Goal: Information Seeking & Learning: Learn about a topic

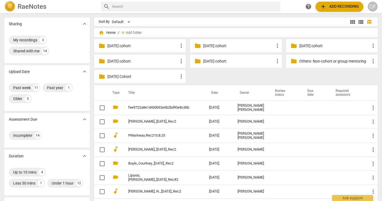
click at [225, 62] on p "[DATE] cohort" at bounding box center [238, 61] width 71 height 6
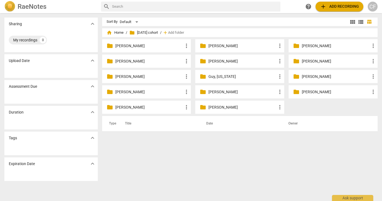
click at [124, 106] on p "Roland, Beth" at bounding box center [149, 108] width 68 height 6
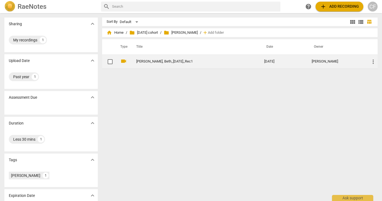
click at [161, 62] on link "Roland, Beth_7July2025_Rec1" at bounding box center [190, 62] width 108 height 4
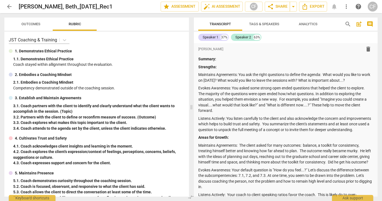
click at [8, 6] on span "arrow_back" at bounding box center [9, 6] width 7 height 7
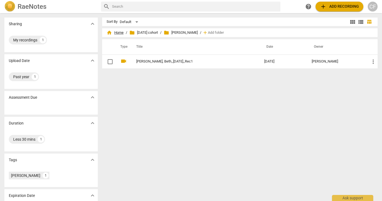
click at [117, 33] on span "home Home" at bounding box center [114, 32] width 17 height 5
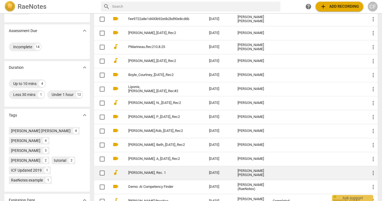
scroll to position [89, 0]
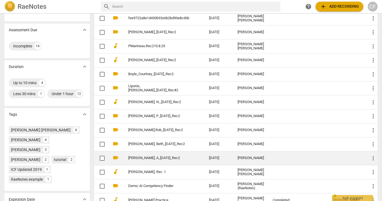
click at [206, 157] on td "[DATE]" at bounding box center [218, 158] width 29 height 14
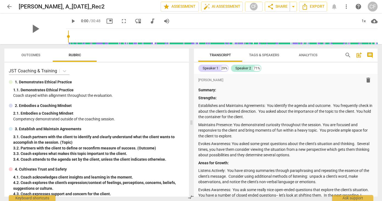
click at [9, 6] on span "arrow_back" at bounding box center [9, 6] width 7 height 7
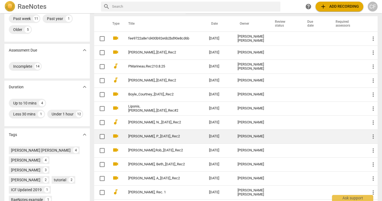
scroll to position [82, 0]
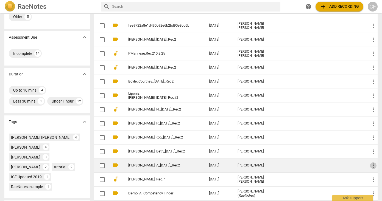
click at [370, 164] on span "more_vert" at bounding box center [373, 165] width 7 height 7
click at [370, 164] on li "Move" at bounding box center [366, 165] width 21 height 13
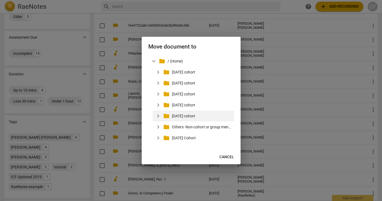
click at [182, 114] on p "[DATE] cohort" at bounding box center [202, 116] width 60 height 6
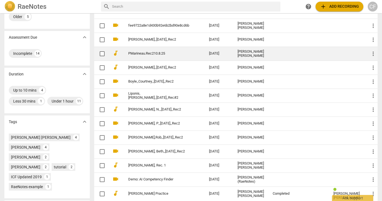
scroll to position [0, 0]
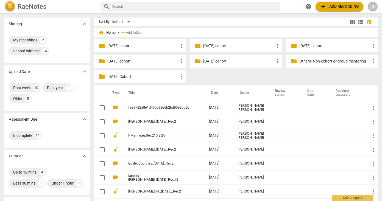
click at [213, 61] on p "[DATE] cohort" at bounding box center [238, 61] width 71 height 6
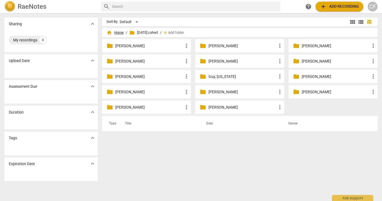
click at [120, 31] on span "home Home" at bounding box center [114, 32] width 17 height 5
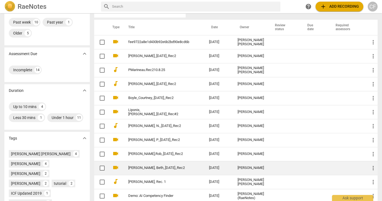
scroll to position [72, 0]
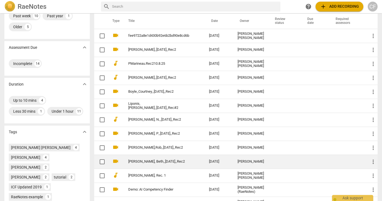
click at [145, 160] on link "[PERSON_NAME], Beth_[DATE]_Rec2" at bounding box center [158, 162] width 61 height 4
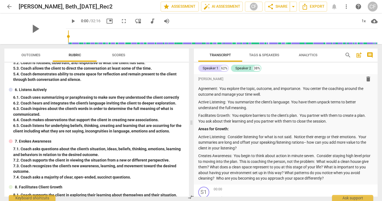
scroll to position [160, 0]
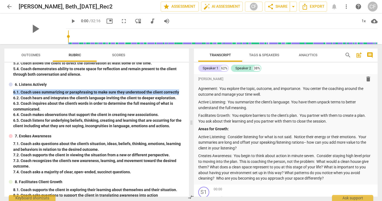
drag, startPoint x: 179, startPoint y: 92, endPoint x: 13, endPoint y: 91, distance: 166.3
click at [13, 91] on div "6. Listens Actively 6. 1. Coach uses summarizing or paraphrasing to make sure t…" at bounding box center [97, 105] width 176 height 47
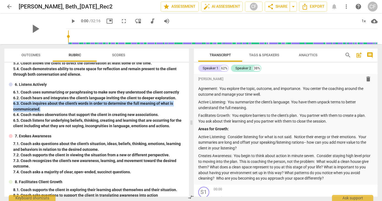
drag, startPoint x: 46, startPoint y: 109, endPoint x: 12, endPoint y: 105, distance: 33.8
click at [12, 105] on div "6. Listens Actively 6. 1. Coach uses summarizing or paraphrasing to make sure t…" at bounding box center [97, 105] width 176 height 47
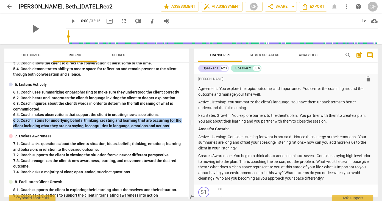
drag, startPoint x: 175, startPoint y: 127, endPoint x: 4, endPoint y: 118, distance: 170.9
click at [4, 118] on div "Outcomes Rubric Scores JST Coaching & Training 1. Demonstrates Ethical Practice…" at bounding box center [95, 122] width 191 height 157
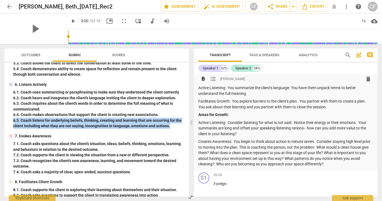
scroll to position [29, 0]
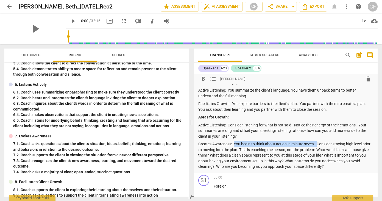
drag, startPoint x: 317, startPoint y: 144, endPoint x: 234, endPoint y: 143, distance: 83.7
click at [234, 143] on p "Creates Awareness: You begin to think about action in minute seven. Consider st…" at bounding box center [285, 155] width 175 height 28
click at [30, 55] on span "Outcomes" at bounding box center [30, 55] width 19 height 4
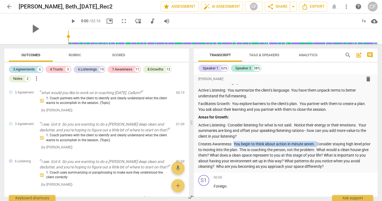
click at [29, 67] on div "3.Agreements" at bounding box center [24, 69] width 22 height 5
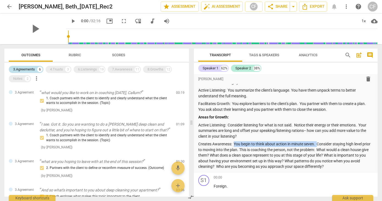
click at [31, 70] on div "3.Agreements" at bounding box center [24, 69] width 22 height 5
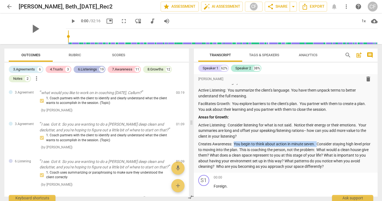
click at [94, 69] on div "6.Listenings" at bounding box center [87, 69] width 19 height 5
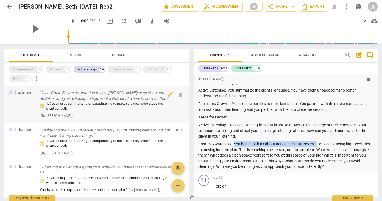
scroll to position [3, 0]
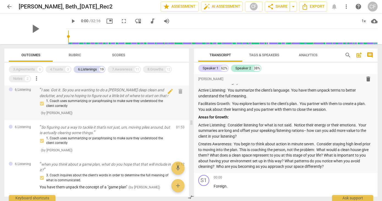
click at [108, 90] on p "I see. Got it. So you are wanting to do a Marie Kondo deep clean and declutter,…" at bounding box center [106, 92] width 132 height 11
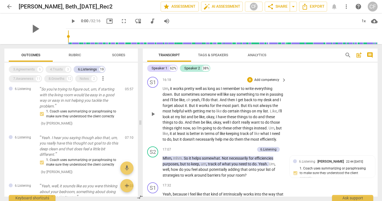
scroll to position [2140, 0]
click at [162, 94] on div "play_arrow pause" at bounding box center [155, 114] width 14 height 53
click at [154, 117] on span "play_arrow" at bounding box center [153, 114] width 7 height 7
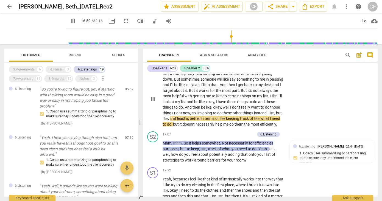
scroll to position [2156, 0]
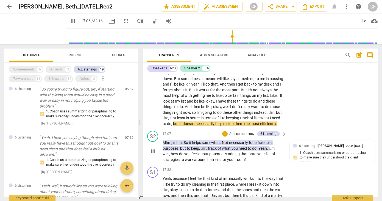
click at [153, 155] on span "pause" at bounding box center [153, 151] width 7 height 7
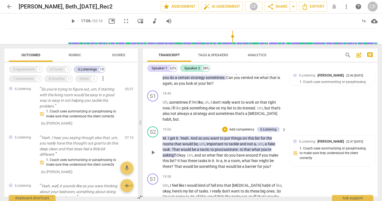
scroll to position [2375, 0]
click at [153, 81] on span "play_arrow" at bounding box center [153, 78] width 7 height 7
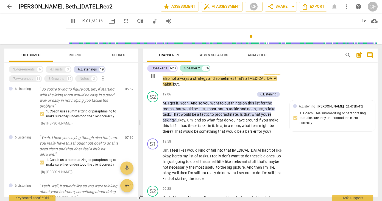
scroll to position [2412, 0]
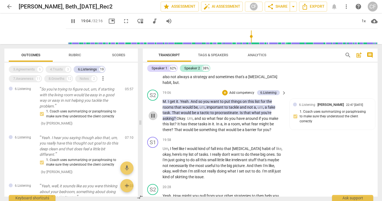
click at [151, 119] on span "pause" at bounding box center [153, 116] width 7 height 7
click at [153, 119] on span "play_arrow" at bounding box center [153, 116] width 7 height 7
click at [153, 119] on span "pause" at bounding box center [153, 116] width 7 height 7
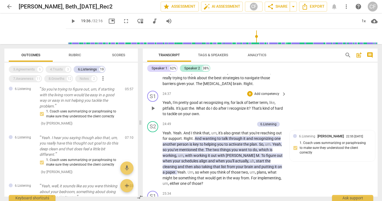
scroll to position [3004, 0]
click at [162, 83] on div "play_arrow pause" at bounding box center [155, 73] width 14 height 25
click at [153, 76] on span "play_arrow" at bounding box center [153, 72] width 7 height 7
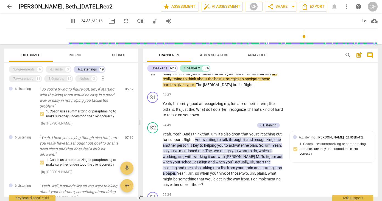
scroll to position [2998, 0]
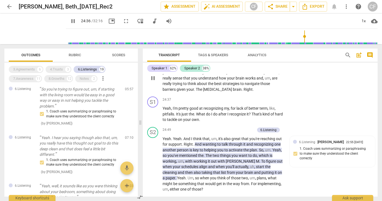
click at [153, 81] on span "pause" at bounding box center [153, 78] width 7 height 7
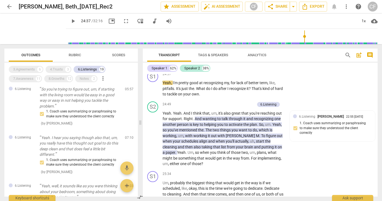
scroll to position [3024, 0]
click at [154, 91] on span "play_arrow" at bounding box center [153, 88] width 7 height 7
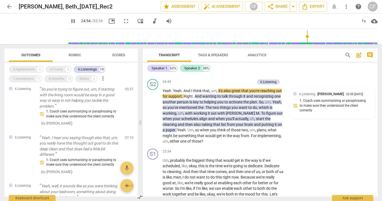
scroll to position [3048, 0]
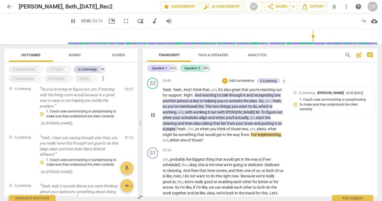
click at [153, 119] on span "pause" at bounding box center [153, 115] width 7 height 7
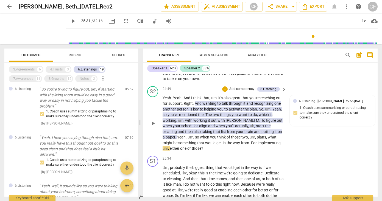
scroll to position [3038, 0]
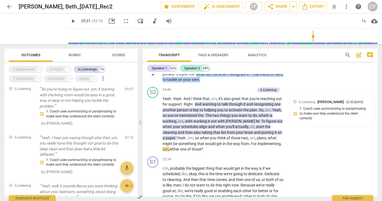
drag, startPoint x: 196, startPoint y: 97, endPoint x: 207, endPoint y: 104, distance: 13.0
click at [207, 83] on p "Yeah , I'm pretty good at recognizing my , for lack of better term , like , pit…" at bounding box center [222, 74] width 121 height 17
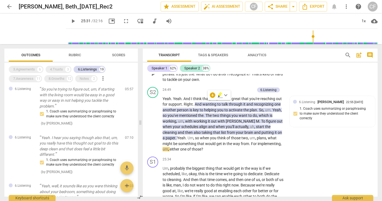
click at [305, 85] on div "S1 play_arrow pause 24:37 + Add competency keyboard_arrow_right Yeah , I'm pret…" at bounding box center [260, 69] width 235 height 30
click at [71, 55] on span "Rubric" at bounding box center [75, 55] width 12 height 4
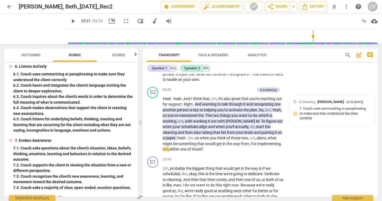
scroll to position [191, 0]
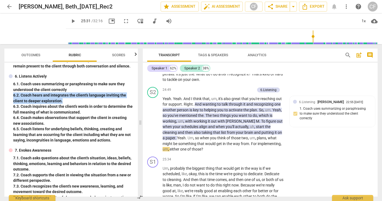
drag, startPoint x: 61, startPoint y: 105, endPoint x: 11, endPoint y: 100, distance: 50.8
click at [11, 100] on div "6. Listens Actively 6. 1. Coach uses summarizing or paraphrasing to make sure t…" at bounding box center [71, 109] width 125 height 70
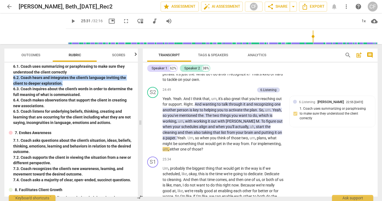
scroll to position [278, 0]
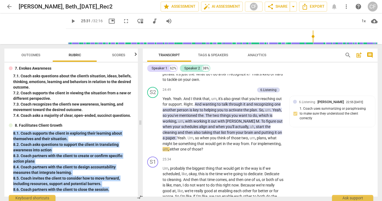
drag, startPoint x: 113, startPoint y: 190, endPoint x: 3, endPoint y: 134, distance: 123.0
click at [3, 134] on div "Outcomes Rubric Scores JST Coaching & Training 1. Demonstrates Ethical Practice…" at bounding box center [70, 122] width 140 height 157
click at [37, 57] on span "Outcomes" at bounding box center [30, 55] width 19 height 4
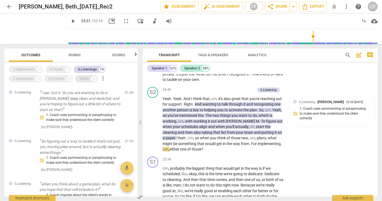
click at [88, 71] on div "6.Listenings" at bounding box center [87, 69] width 19 height 5
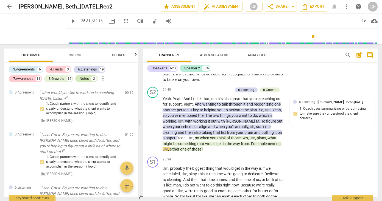
click at [84, 78] on div "Notes" at bounding box center [84, 78] width 9 height 5
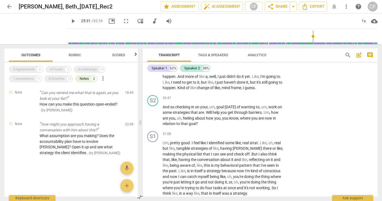
scroll to position [3728, 0]
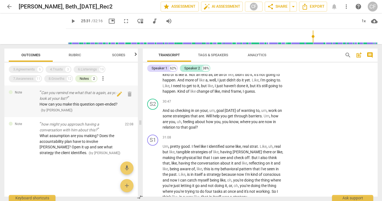
click at [80, 105] on span "How can you make this question open-ended?" at bounding box center [79, 104] width 78 height 4
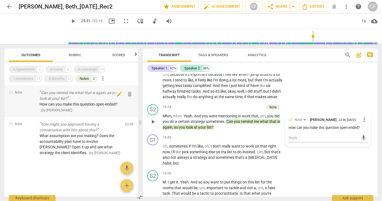
scroll to position [2330, 0]
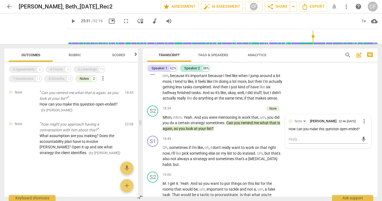
click at [77, 54] on span "Rubric" at bounding box center [75, 55] width 12 height 4
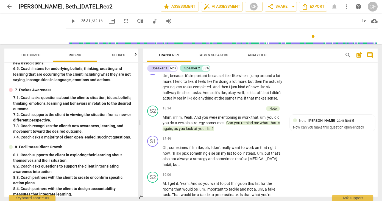
scroll to position [251, 0]
drag, startPoint x: 131, startPoint y: 143, endPoint x: 9, endPoint y: 142, distance: 122.4
click at [9, 140] on div "7. Evokes Awareness 7. 1. Coach asks questions about the client's situation, id…" at bounding box center [71, 114] width 125 height 53
click at [34, 56] on span "Outcomes" at bounding box center [30, 55] width 19 height 4
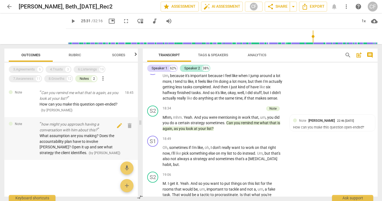
click at [72, 129] on p "how might you approach having a conversation with him about this?" at bounding box center [80, 127] width 81 height 11
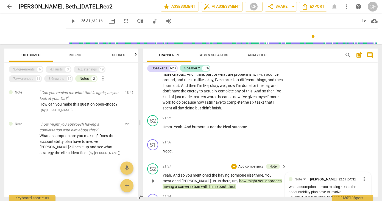
scroll to position [2648, 0]
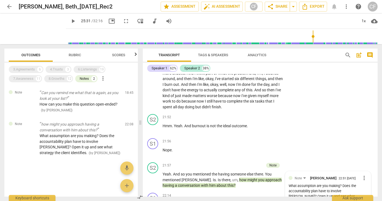
click at [75, 57] on span "Rubric" at bounding box center [75, 55] width 26 height 7
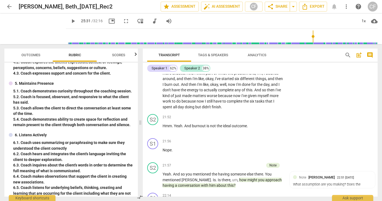
scroll to position [133, 0]
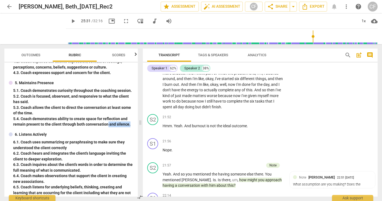
drag, startPoint x: 128, startPoint y: 131, endPoint x: 106, endPoint y: 131, distance: 22.0
click at [106, 127] on div "5. 4. Coach demonstrates ability to create space for reflection and remain pres…" at bounding box center [73, 121] width 120 height 11
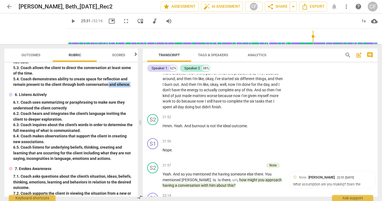
scroll to position [179, 0]
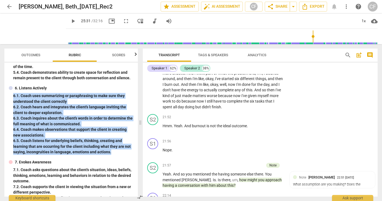
drag, startPoint x: 111, startPoint y: 158, endPoint x: 11, endPoint y: 103, distance: 114.6
click at [10, 102] on div "6. Listens Actively 6. 1. Coach uses summarizing or paraphrasing to make sure t…" at bounding box center [71, 120] width 125 height 70
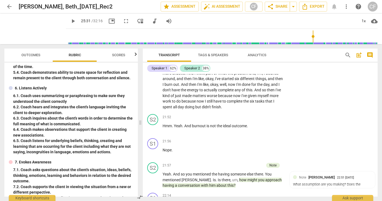
click at [69, 104] on div "6. 1. Coach uses summarizing or paraphrasing to make sure they understood the c…" at bounding box center [73, 98] width 120 height 11
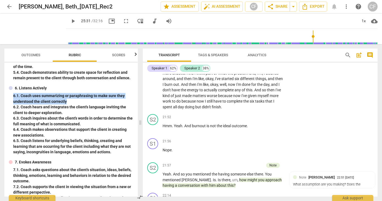
drag, startPoint x: 61, startPoint y: 106, endPoint x: 7, endPoint y: 100, distance: 54.1
click at [7, 100] on div "JST Coaching & Training 1. Demonstrates Ethical Practice 1. 1. Demonstrates Eth…" at bounding box center [70, 130] width 133 height 134
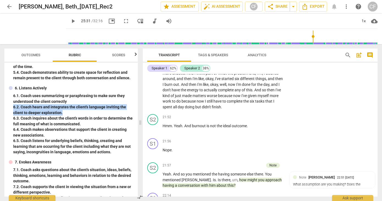
drag, startPoint x: 66, startPoint y: 118, endPoint x: 13, endPoint y: 111, distance: 53.7
click at [13, 111] on div "6. Listens Actively 6. 1. Coach uses summarizing or paraphrasing to make sure t…" at bounding box center [71, 120] width 125 height 70
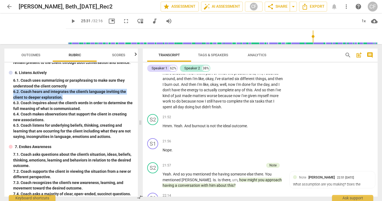
scroll to position [196, 0]
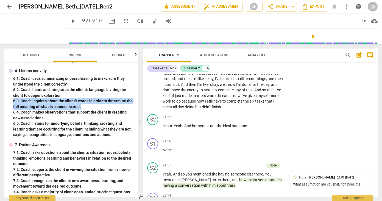
drag, startPoint x: 90, startPoint y: 111, endPoint x: 12, endPoint y: 107, distance: 78.8
click at [11, 106] on div "6. Listens Actively 6. 1. Coach uses summarizing or paraphrasing to make sure t…" at bounding box center [71, 103] width 125 height 70
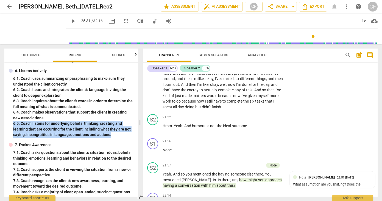
drag, startPoint x: 114, startPoint y: 140, endPoint x: 10, endPoint y: 129, distance: 104.1
click at [10, 129] on div "6. Listens Actively 6. 1. Coach uses summarizing or paraphrasing to make sure t…" at bounding box center [71, 103] width 125 height 70
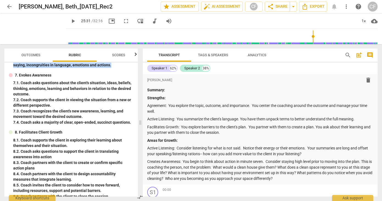
scroll to position [265, 0]
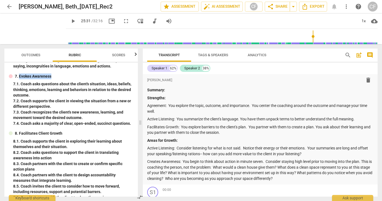
drag, startPoint x: 53, startPoint y: 83, endPoint x: 20, endPoint y: 80, distance: 33.6
click at [20, 79] on div "7. Evokes Awareness" at bounding box center [71, 77] width 125 height 6
click at [34, 53] on span "Outcomes" at bounding box center [30, 55] width 19 height 4
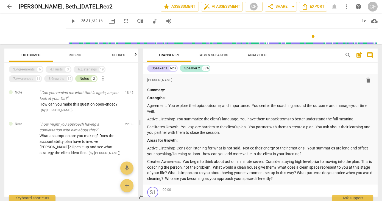
click at [84, 77] on div "Notes" at bounding box center [84, 78] width 9 height 5
click at [61, 79] on div "8.Growths" at bounding box center [57, 78] width 16 height 5
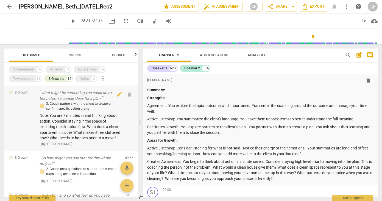
click at [67, 94] on p "what might be something you could do to brainstorm a couple ideas for a plan." at bounding box center [80, 95] width 81 height 11
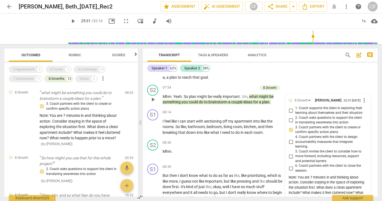
scroll to position [1139, 0]
type input "1531"
click at [53, 79] on div "8.Growths" at bounding box center [57, 78] width 16 height 5
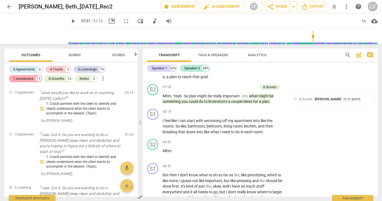
click at [25, 78] on div "7.Awareness" at bounding box center [23, 78] width 20 height 5
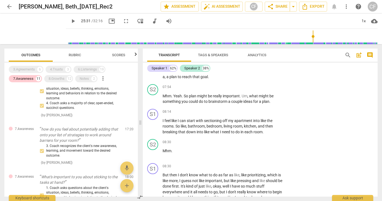
scroll to position [401, 0]
